Goal: Transaction & Acquisition: Subscribe to service/newsletter

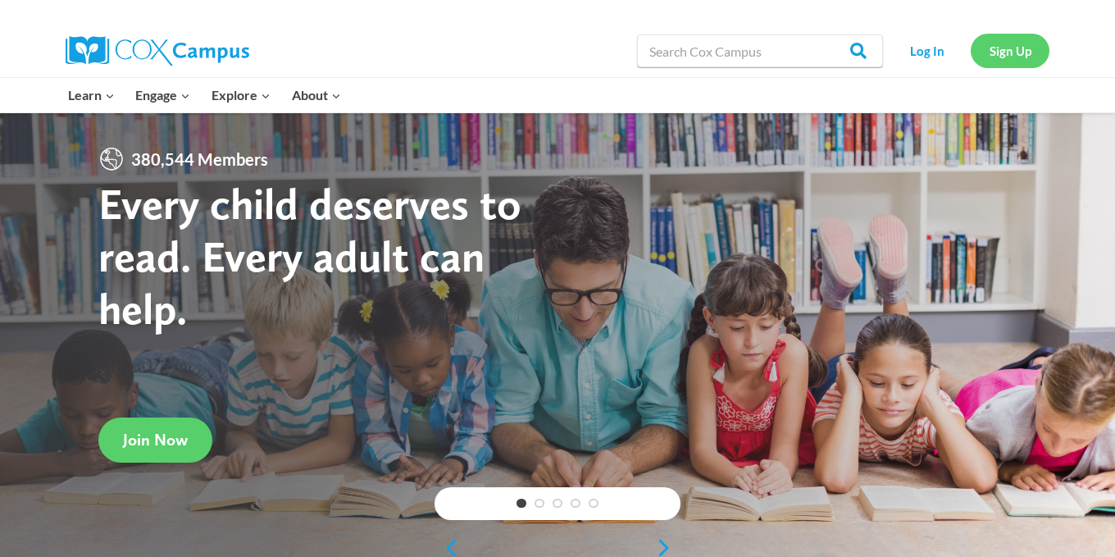
click at [1017, 54] on link "Sign Up" at bounding box center [1010, 51] width 79 height 34
click at [666, 547] on link "Next" at bounding box center [668, 548] width 25 height 20
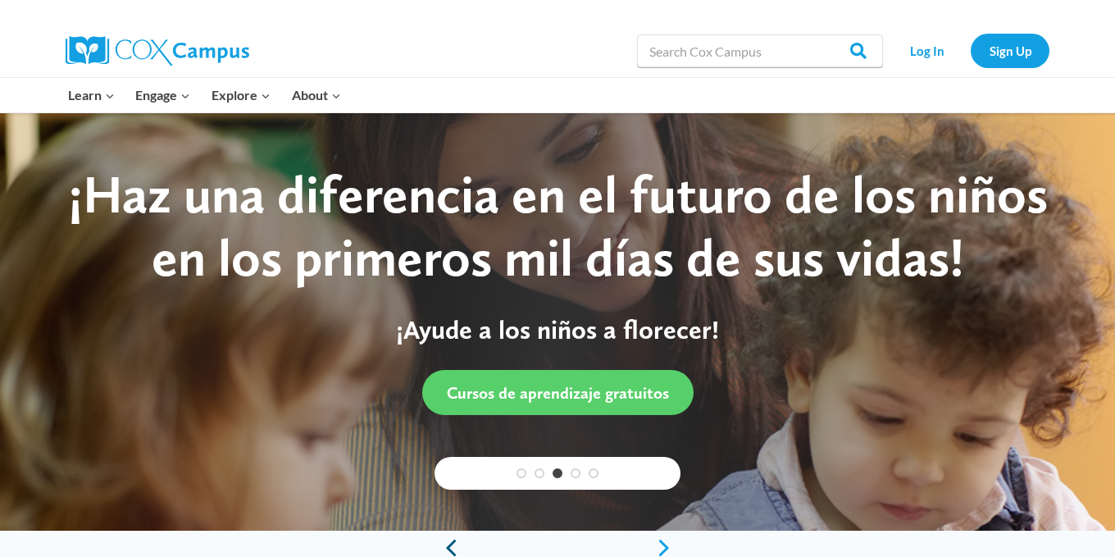
click at [457, 541] on link "Previous" at bounding box center [446, 548] width 25 height 20
click at [453, 539] on link "Previous" at bounding box center [446, 548] width 25 height 20
click at [453, 538] on link "Previous" at bounding box center [446, 548] width 25 height 20
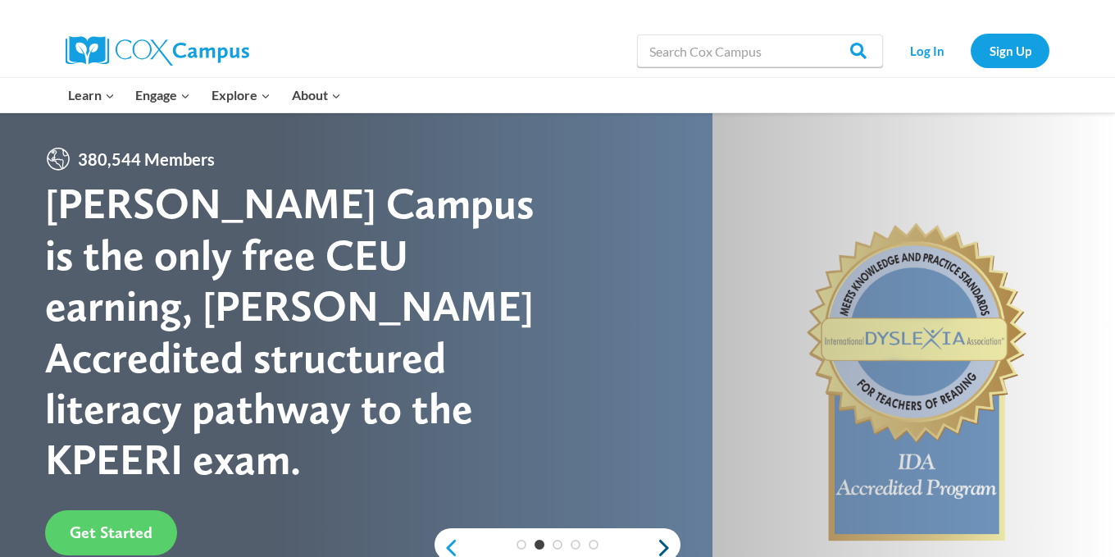
click at [664, 545] on link "Next" at bounding box center [668, 548] width 25 height 20
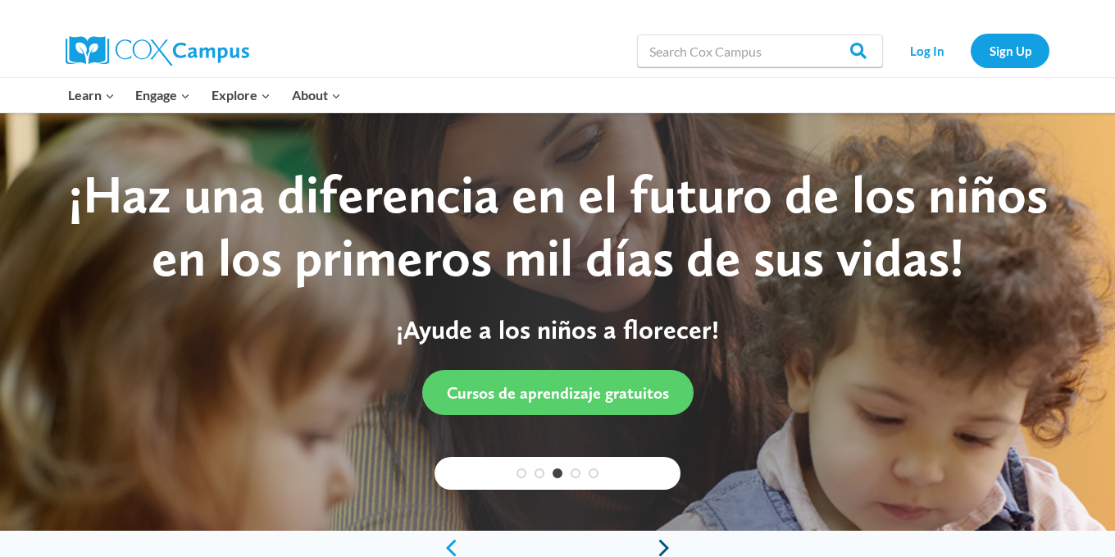
click at [656, 544] on link "Next" at bounding box center [668, 548] width 25 height 20
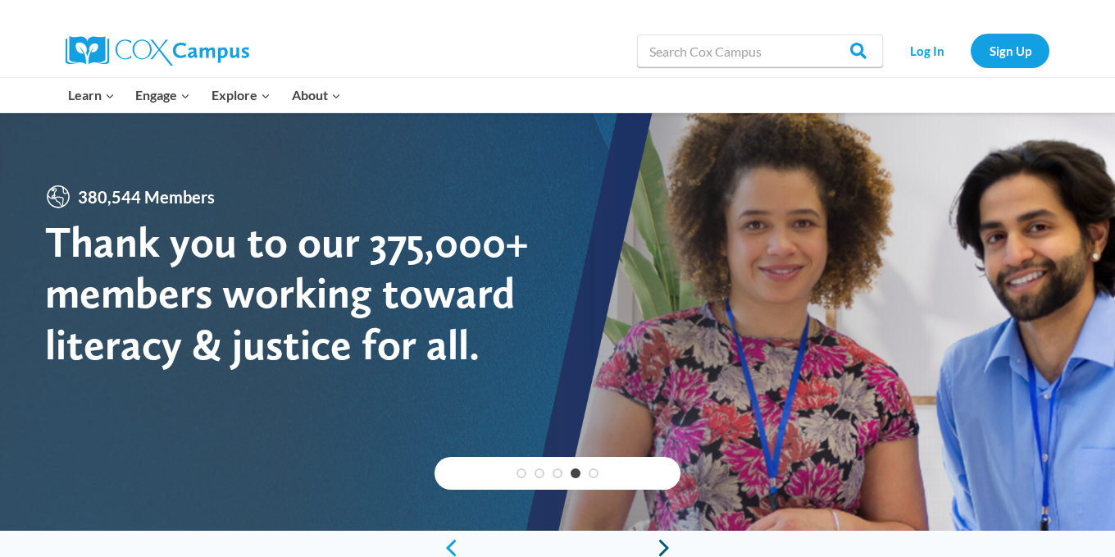
click at [661, 542] on link "Next" at bounding box center [668, 548] width 25 height 20
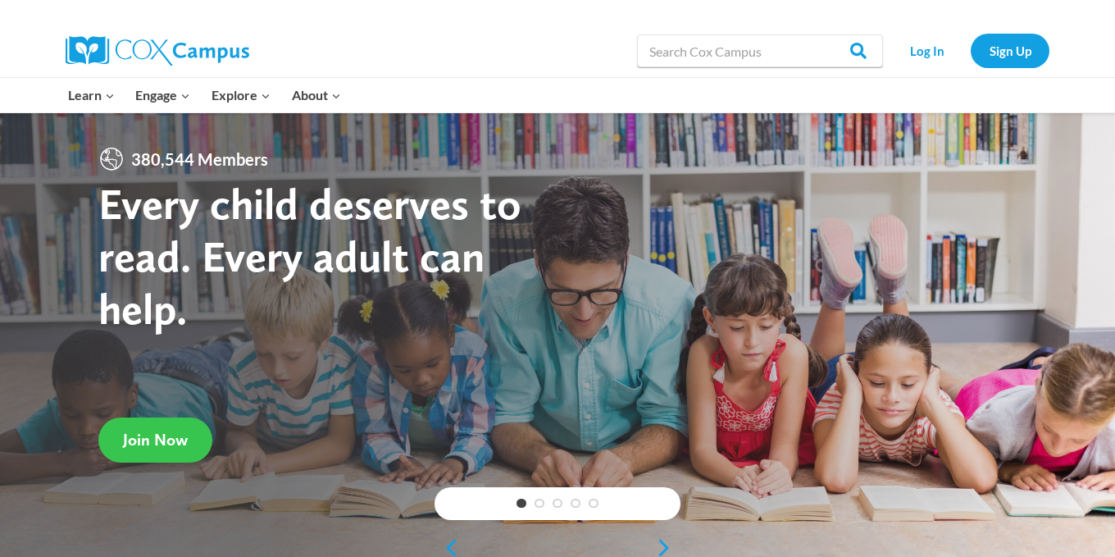
click at [189, 442] on link "Join Now" at bounding box center [155, 439] width 114 height 45
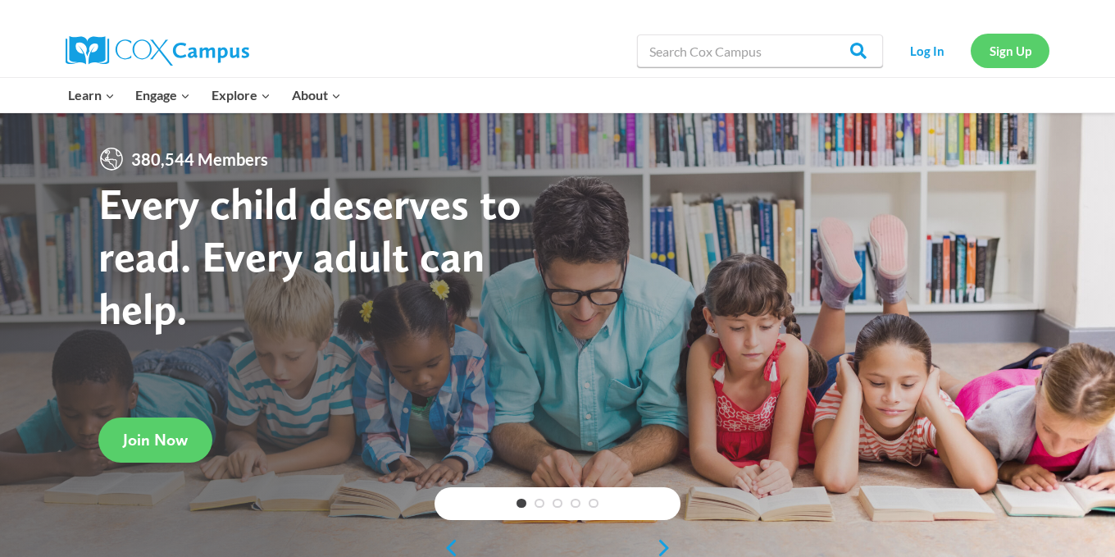
click at [1011, 50] on link "Sign Up" at bounding box center [1010, 51] width 79 height 34
